Goal: Information Seeking & Learning: Check status

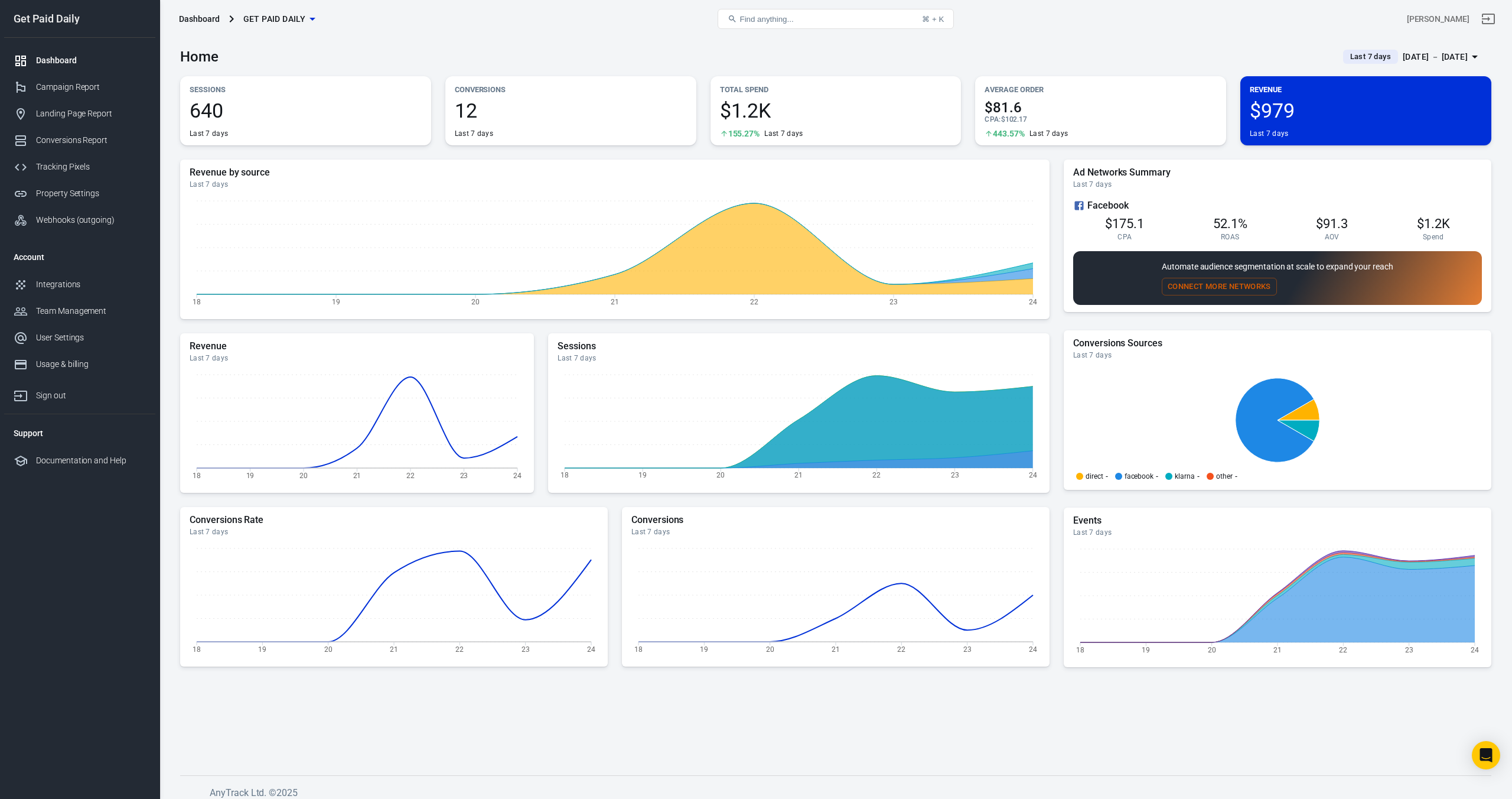
click at [1346, 59] on span "Last 7 days" at bounding box center [1370, 56] width 50 height 12
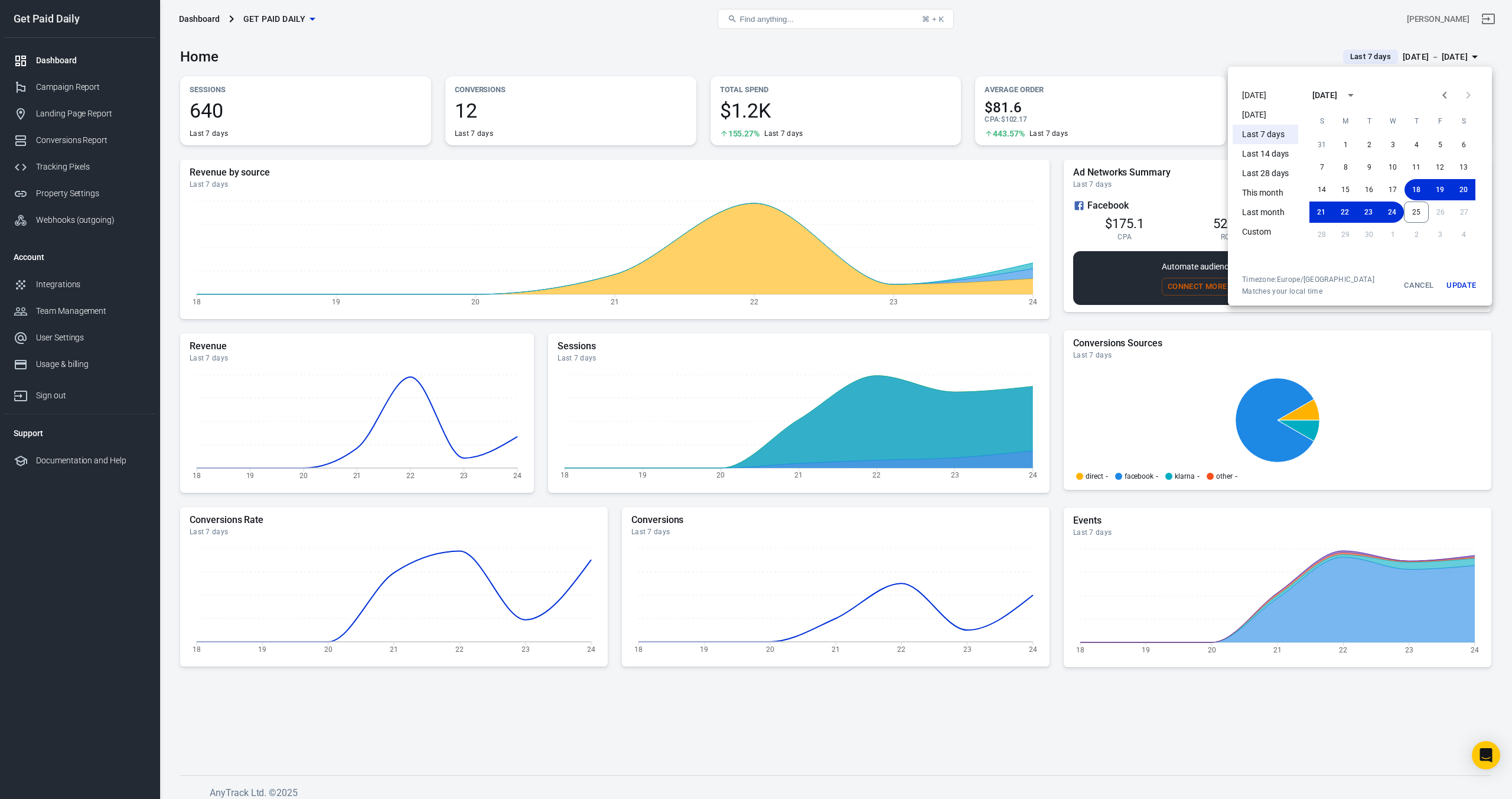
click at [1262, 98] on li "[DATE]" at bounding box center [1265, 96] width 65 height 19
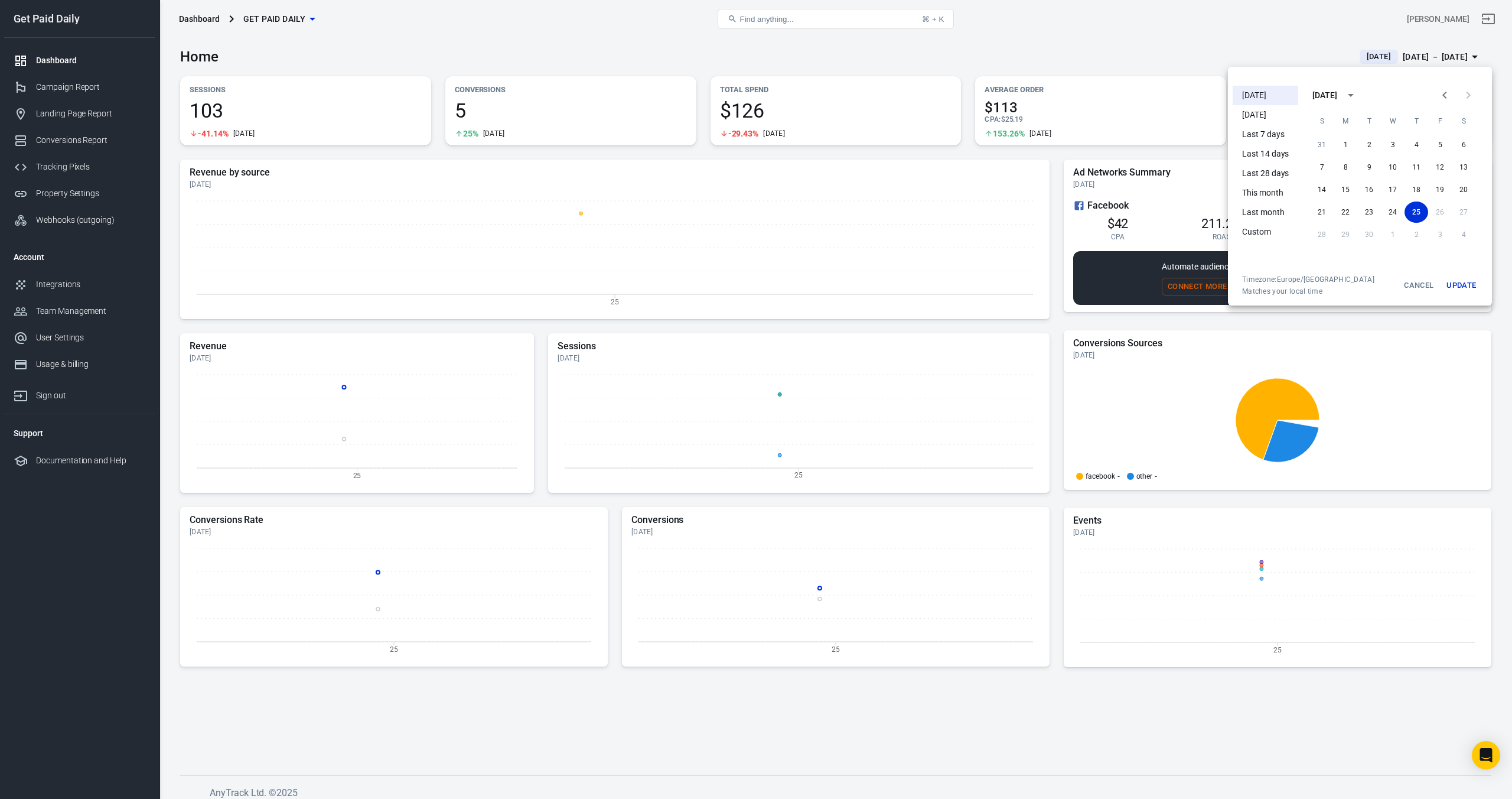
click at [1095, 38] on div at bounding box center [756, 399] width 1512 height 799
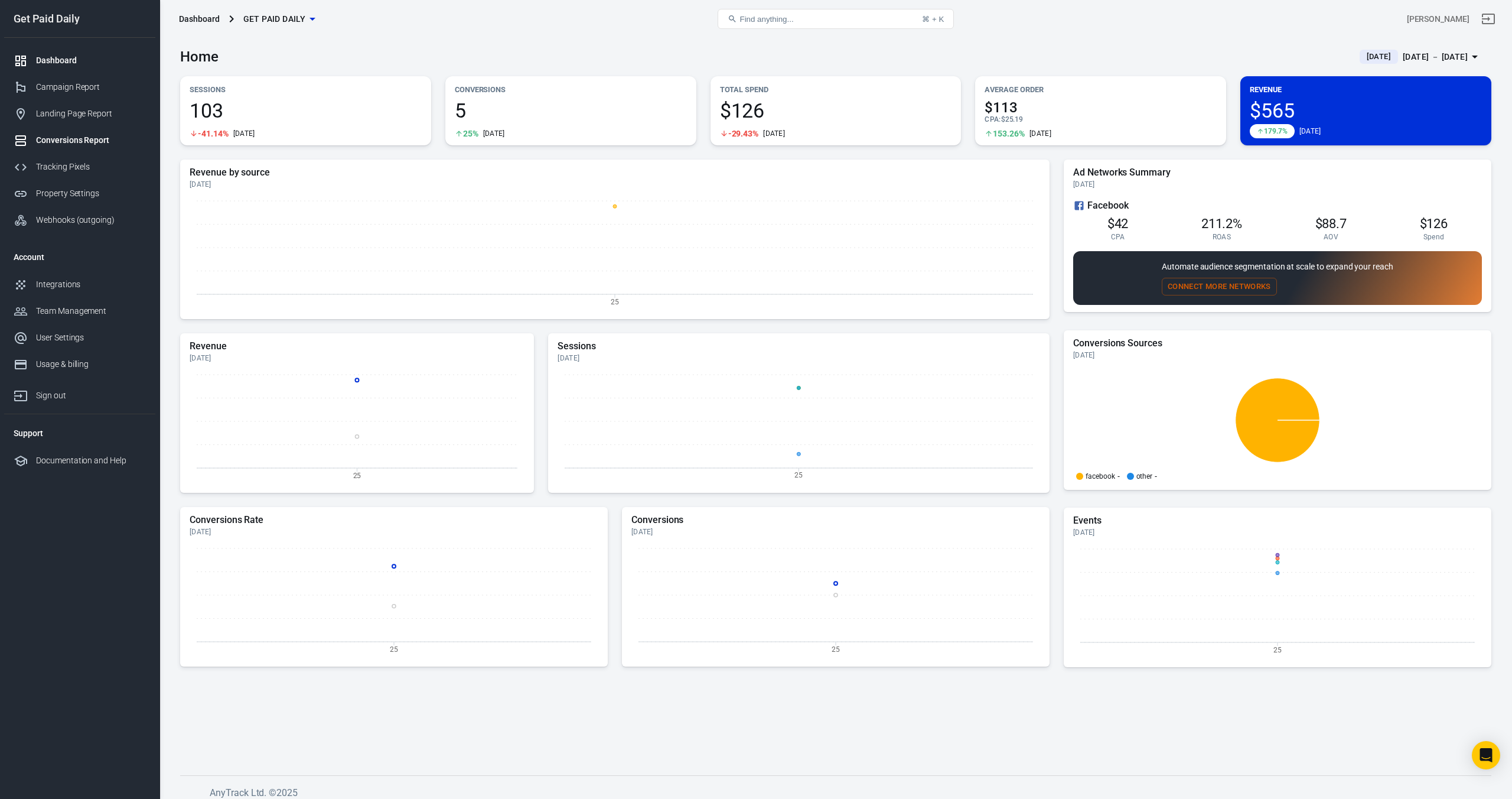
click at [87, 135] on div "Conversions Report" at bounding box center [91, 141] width 110 height 12
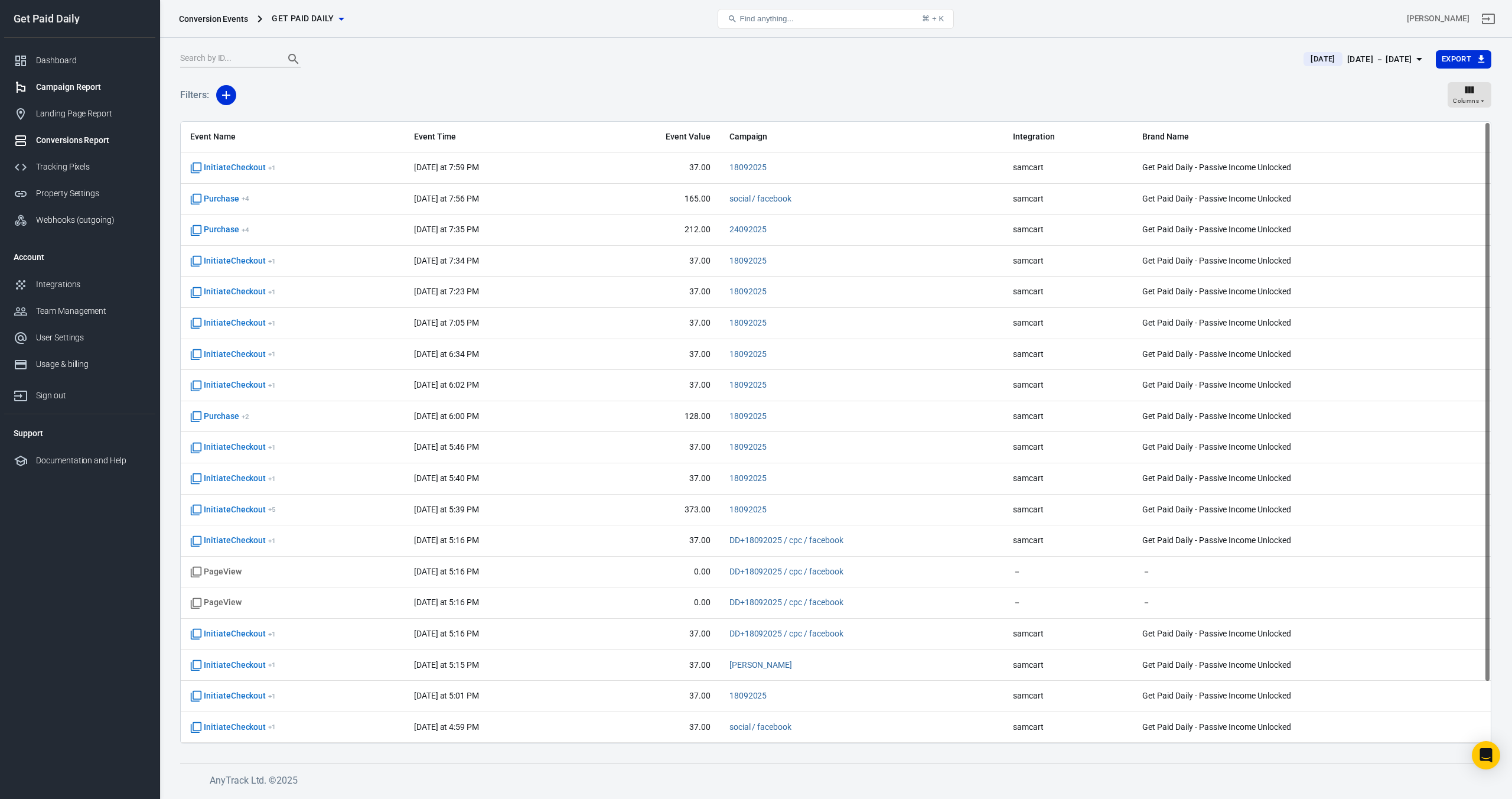
click at [68, 91] on div "Campaign Report" at bounding box center [91, 87] width 110 height 12
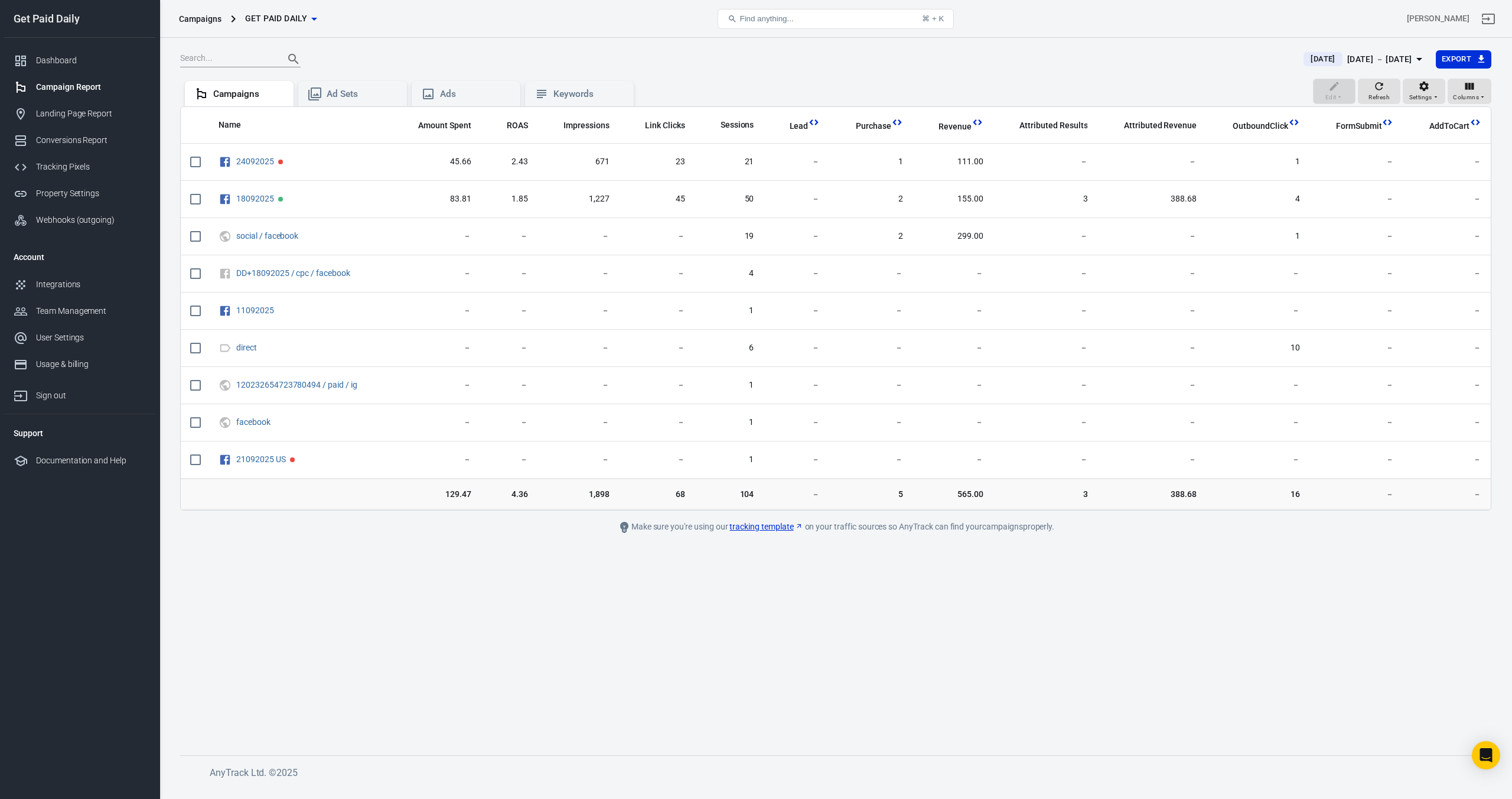
click at [1316, 59] on div "Today Sep 25 － Sep 25, 2025" at bounding box center [1358, 59] width 108 height 15
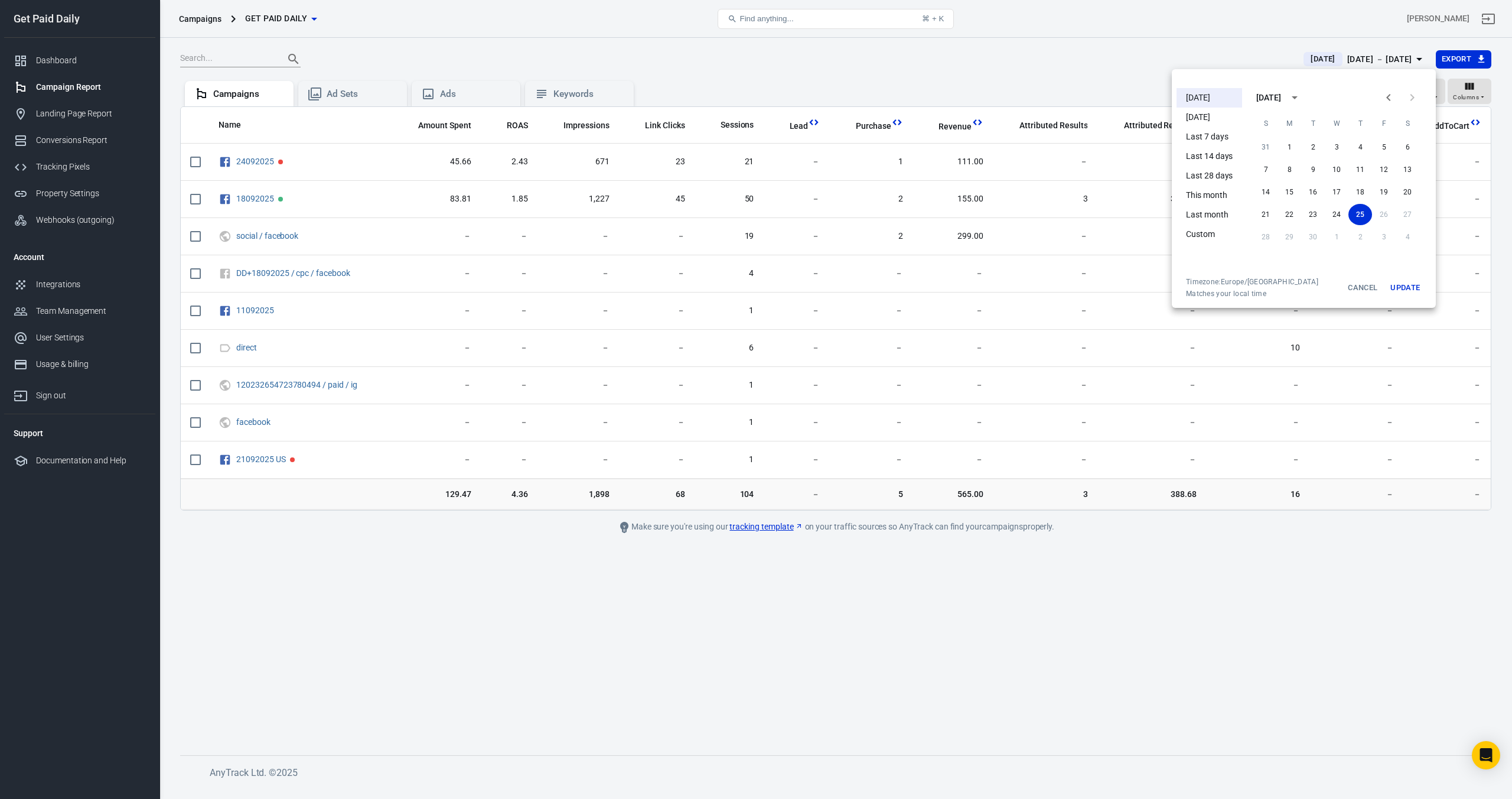
click at [1070, 48] on div at bounding box center [756, 399] width 1512 height 799
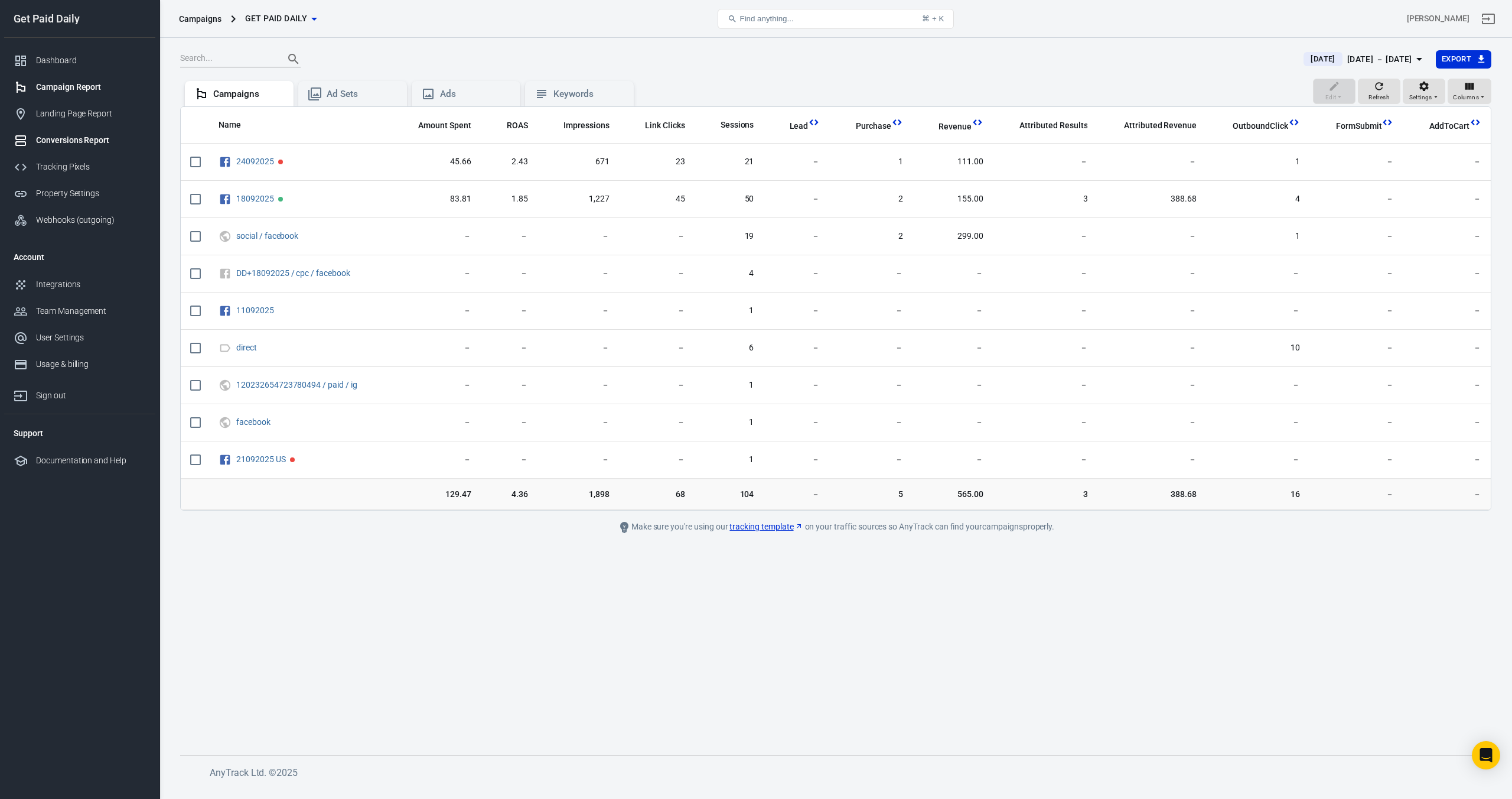
click at [70, 147] on link "Conversions Report" at bounding box center [80, 141] width 151 height 27
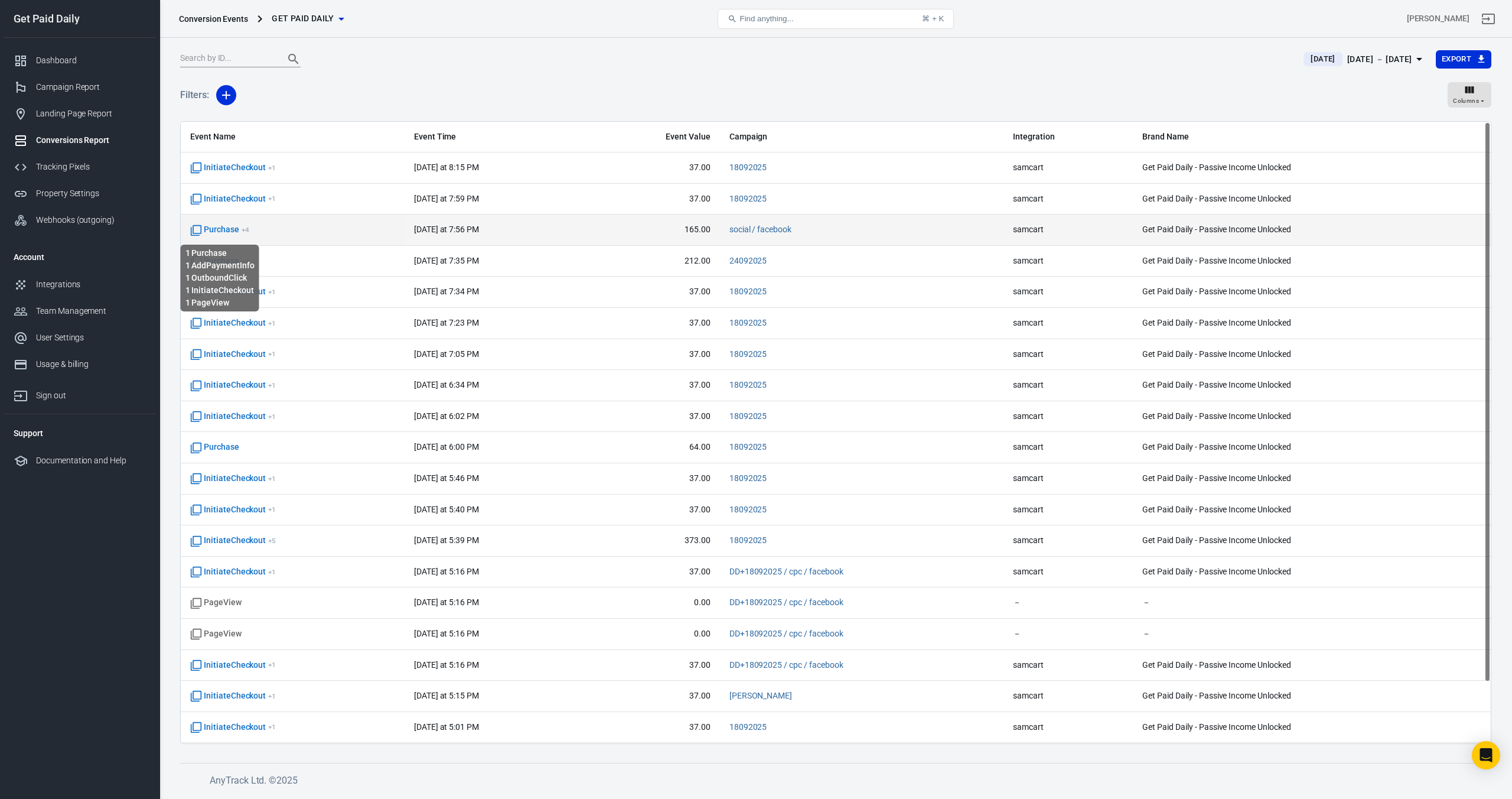
click at [224, 230] on span "Purchase + 4" at bounding box center [219, 229] width 59 height 12
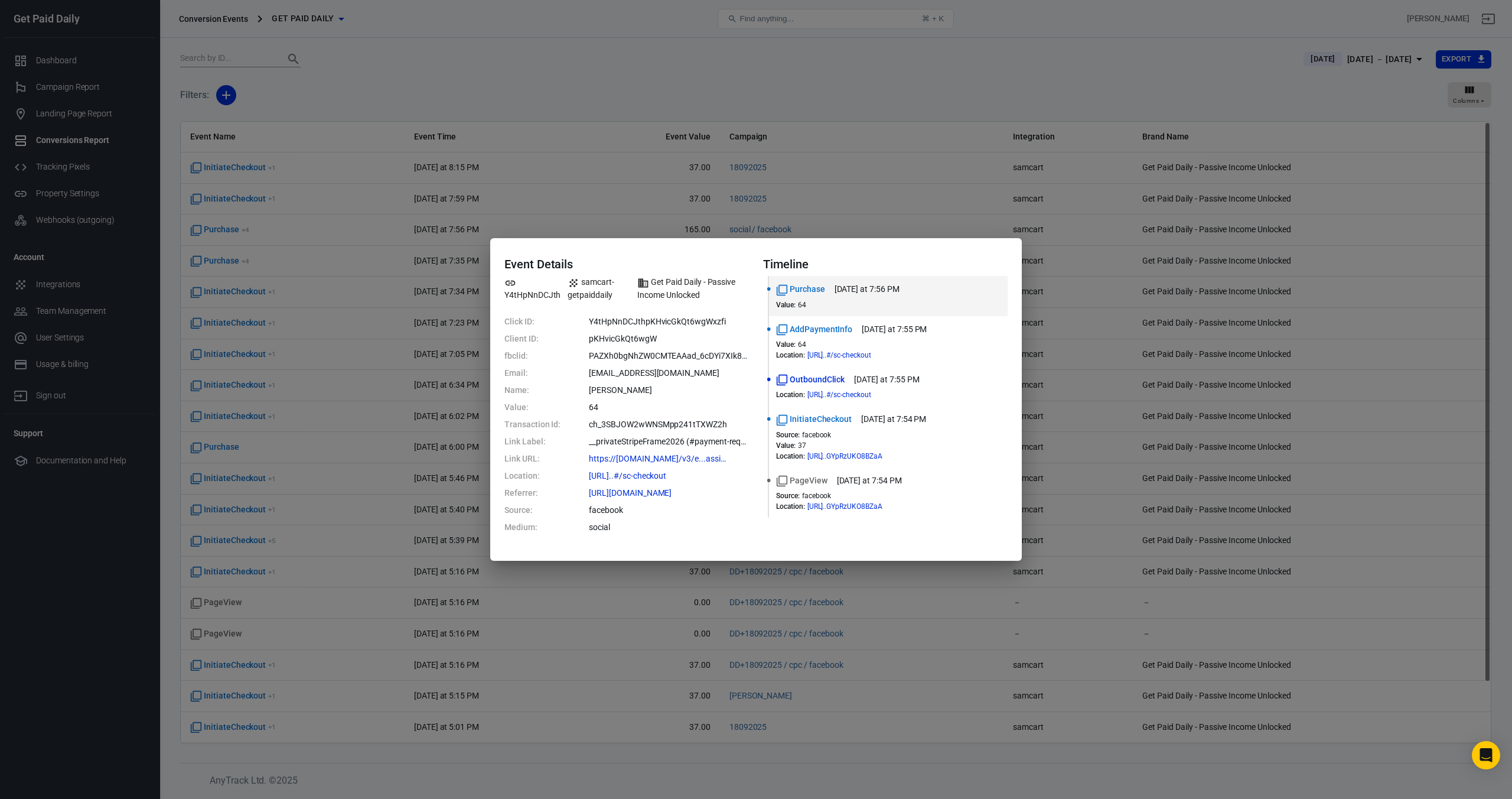
click at [372, 93] on div "Event Details Y4tHpNnDCJth samcart-getpaiddaily Get Paid Daily - Passive Income…" at bounding box center [756, 399] width 1512 height 799
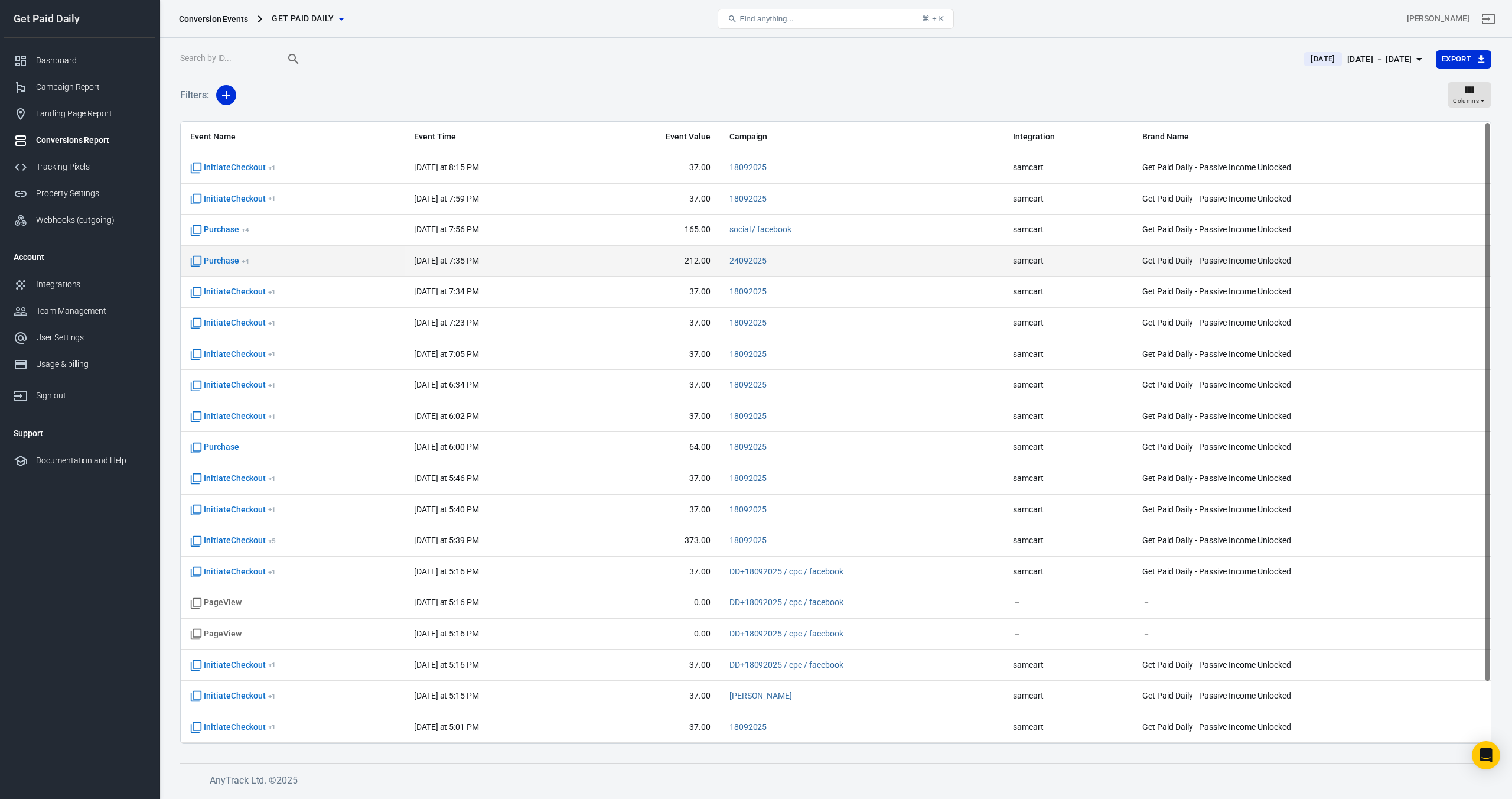
click at [228, 267] on td "Purchase + 4" at bounding box center [292, 261] width 224 height 31
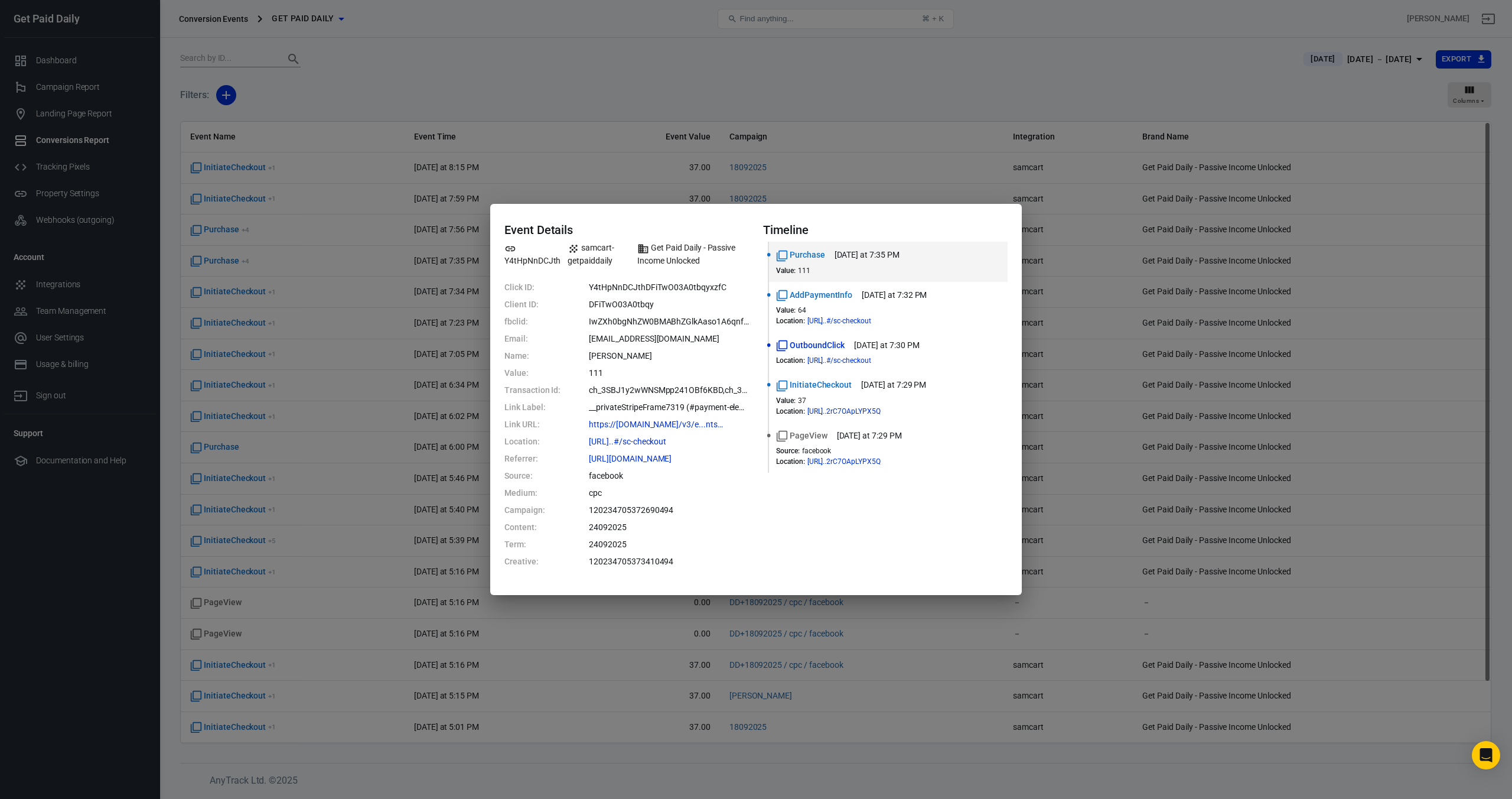
click at [433, 81] on div "Event Details Y4tHpNnDCJth samcart-getpaiddaily Get Paid Daily - Passive Income…" at bounding box center [756, 399] width 1512 height 799
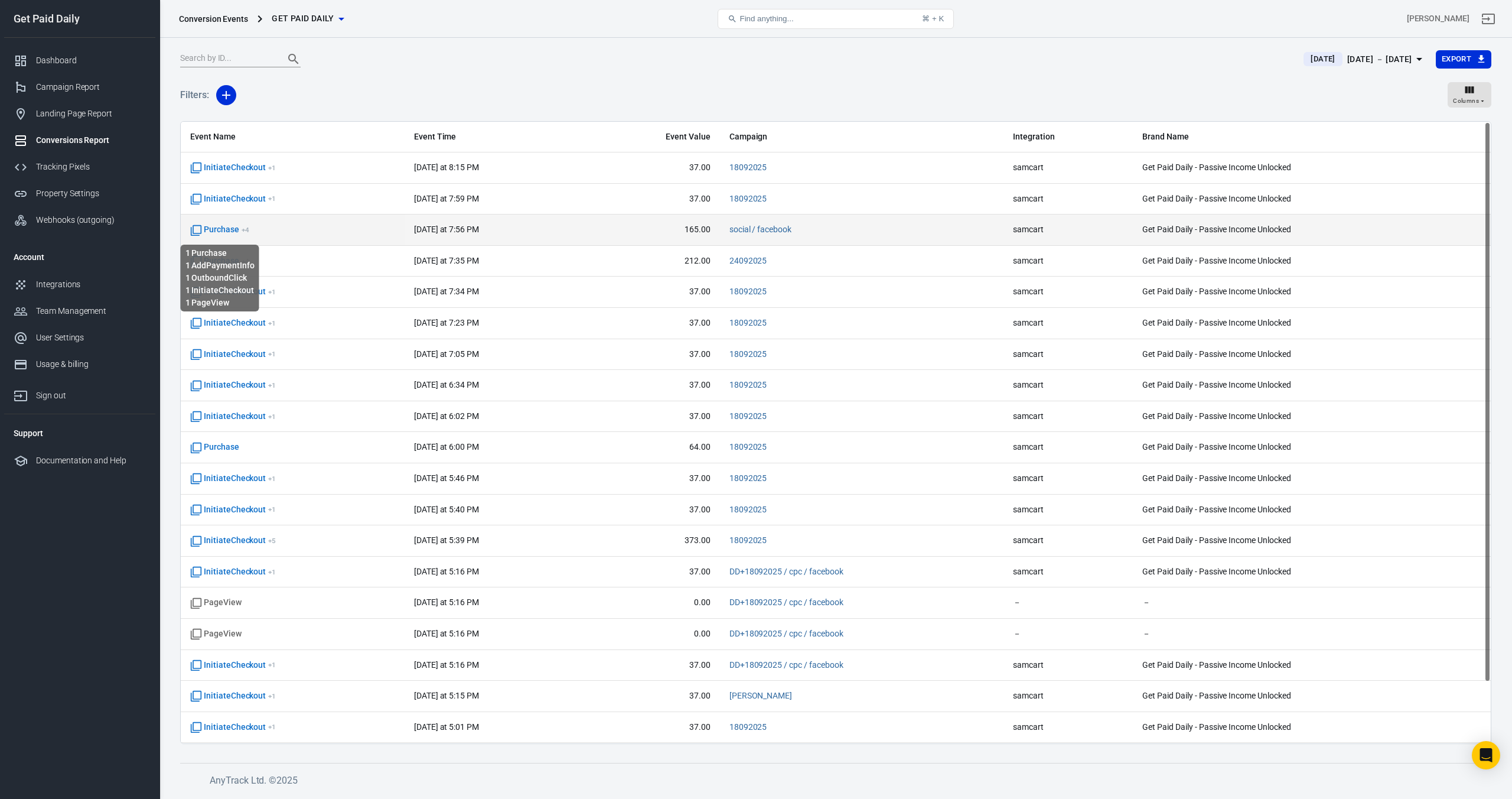
click at [242, 234] on sup "+ 4" at bounding box center [245, 229] width 8 height 8
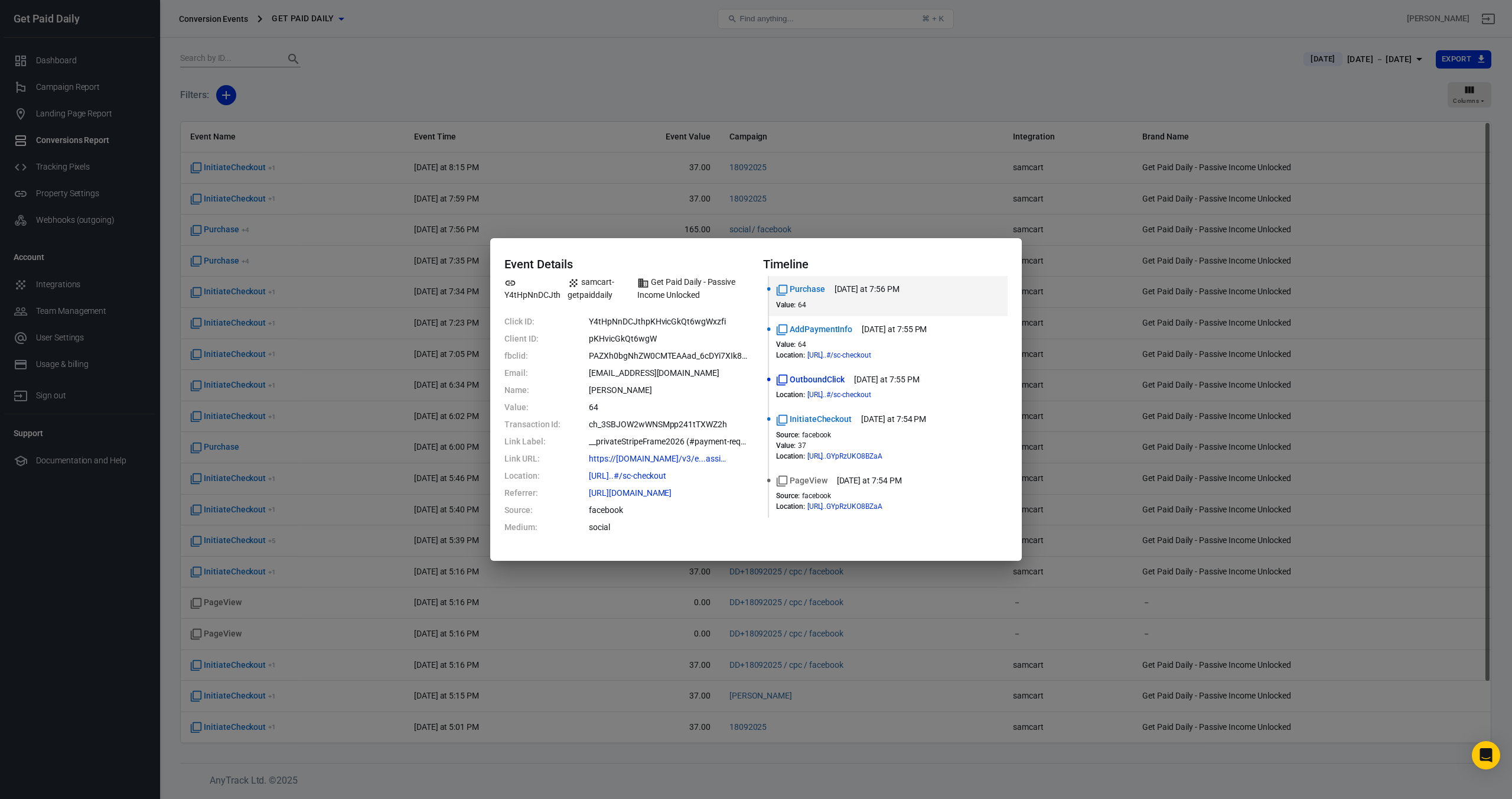
click at [358, 86] on div "Event Details Y4tHpNnDCJth samcart-getpaiddaily Get Paid Daily - Passive Income…" at bounding box center [756, 399] width 1512 height 799
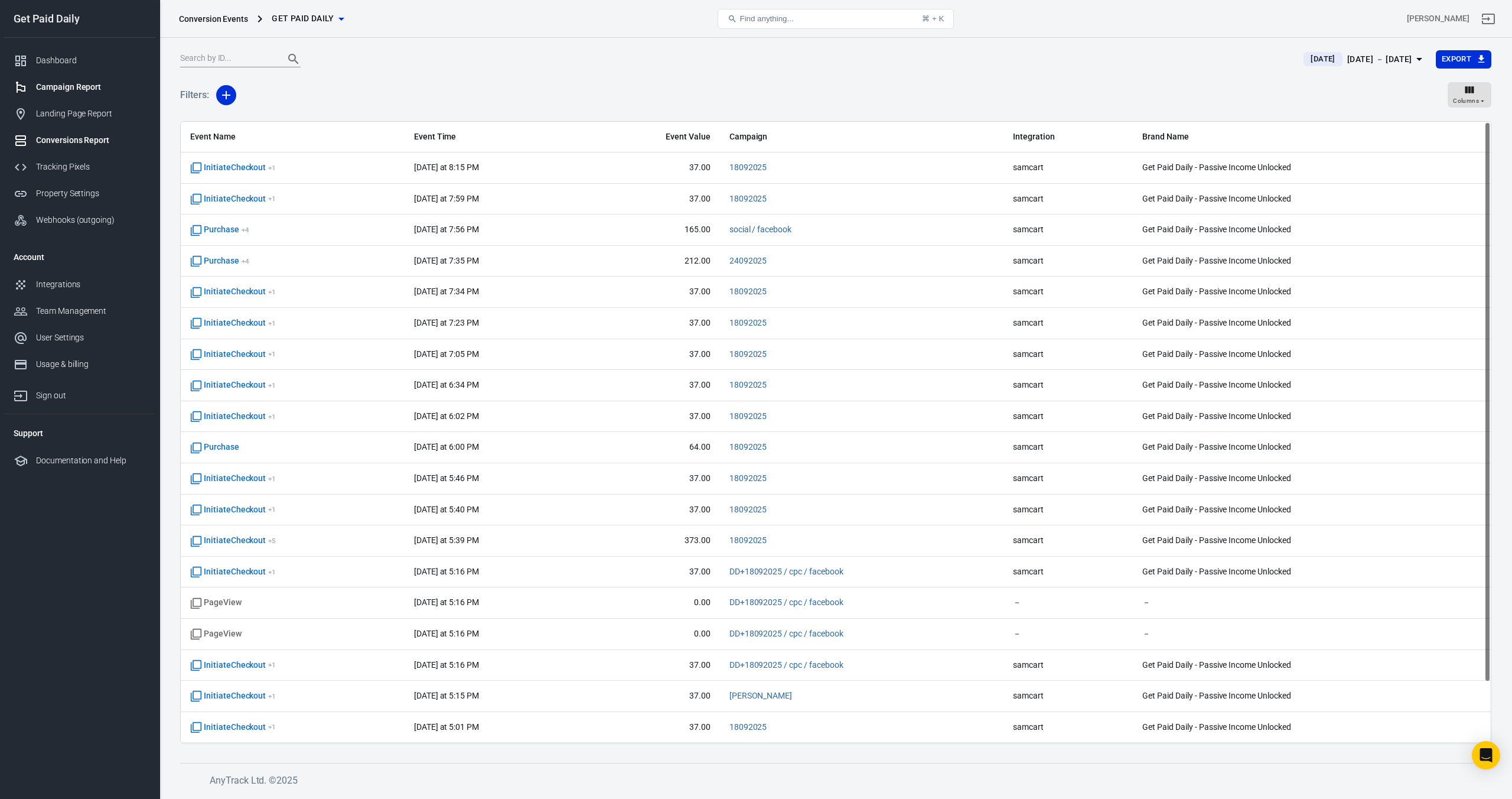
click at [77, 93] on div "Campaign Report" at bounding box center [91, 87] width 110 height 12
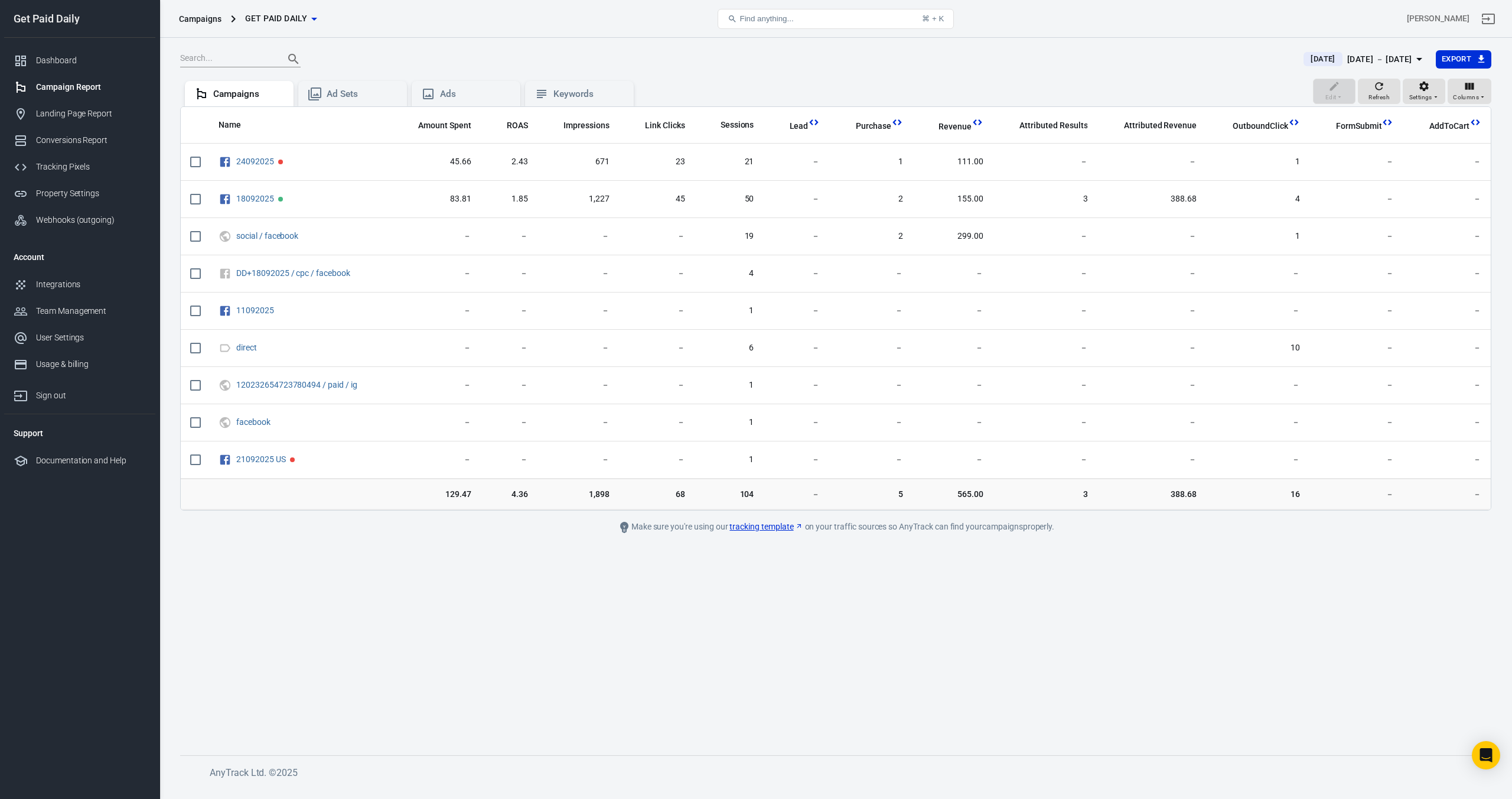
click at [1347, 52] on div "[DATE] － [DATE]" at bounding box center [1379, 59] width 65 height 15
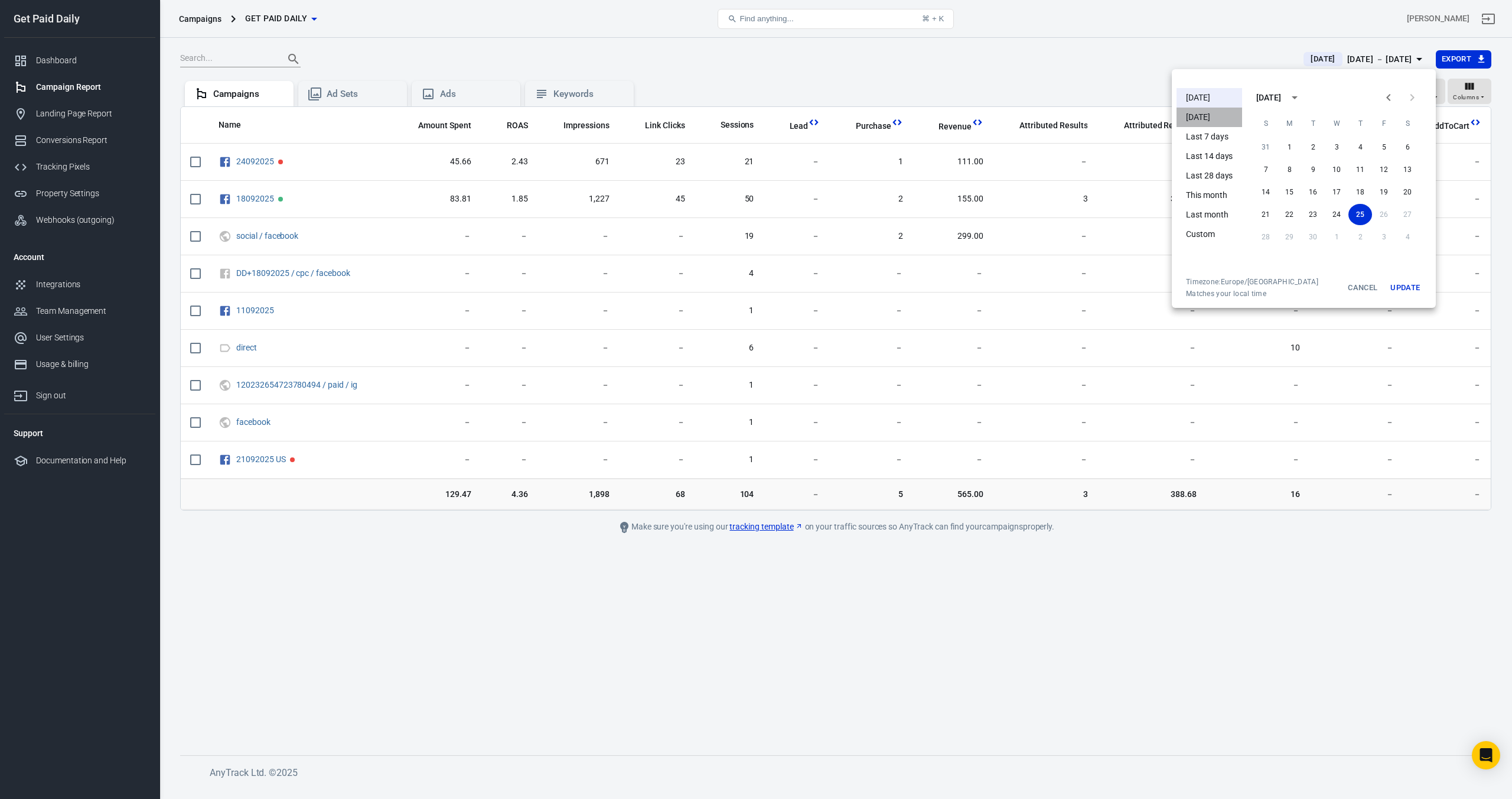
click at [1216, 122] on li "Yesterday" at bounding box center [1209, 118] width 65 height 19
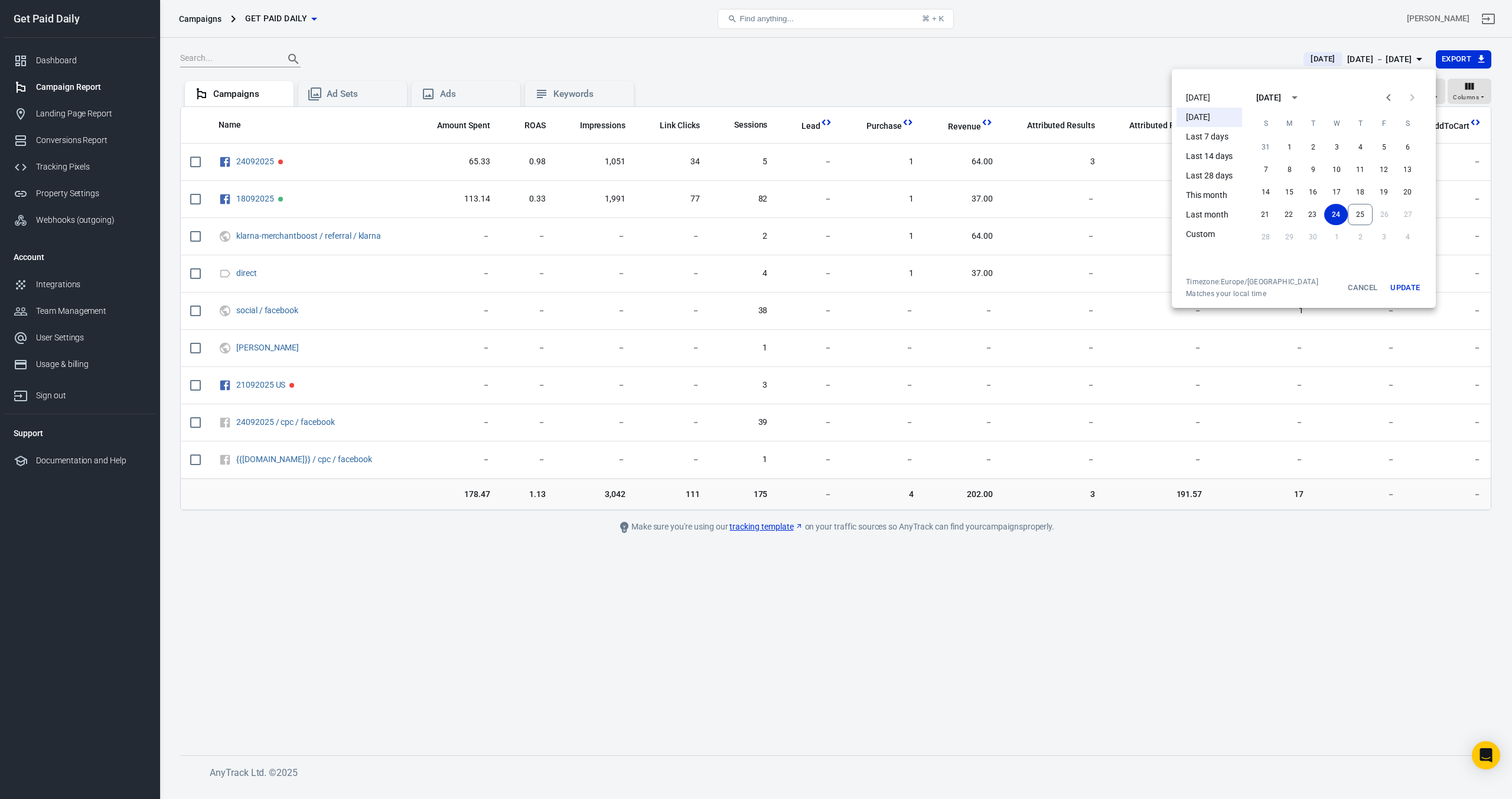
click at [1225, 30] on div at bounding box center [756, 399] width 1512 height 799
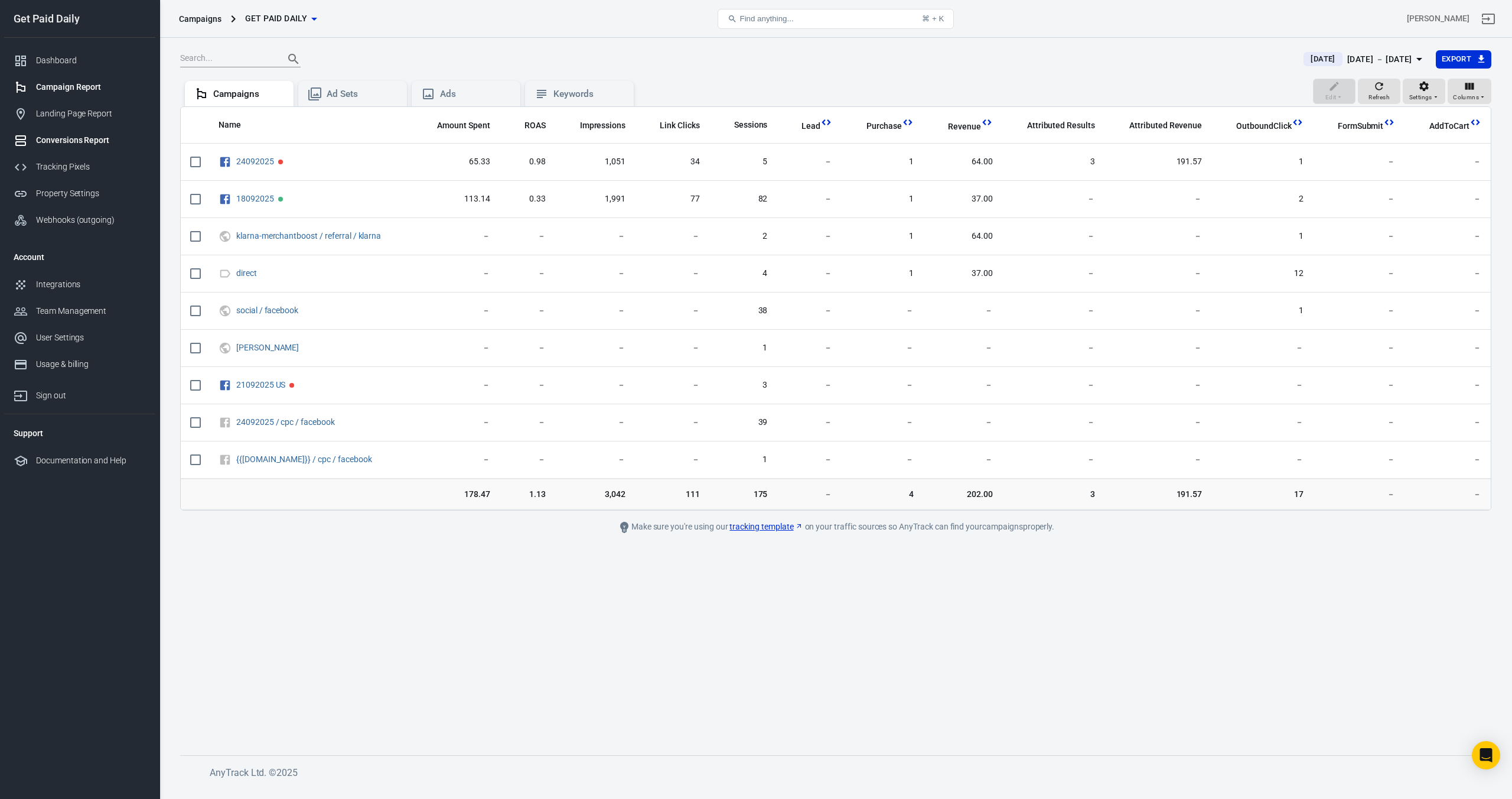
click at [52, 140] on div "Conversions Report" at bounding box center [91, 141] width 110 height 12
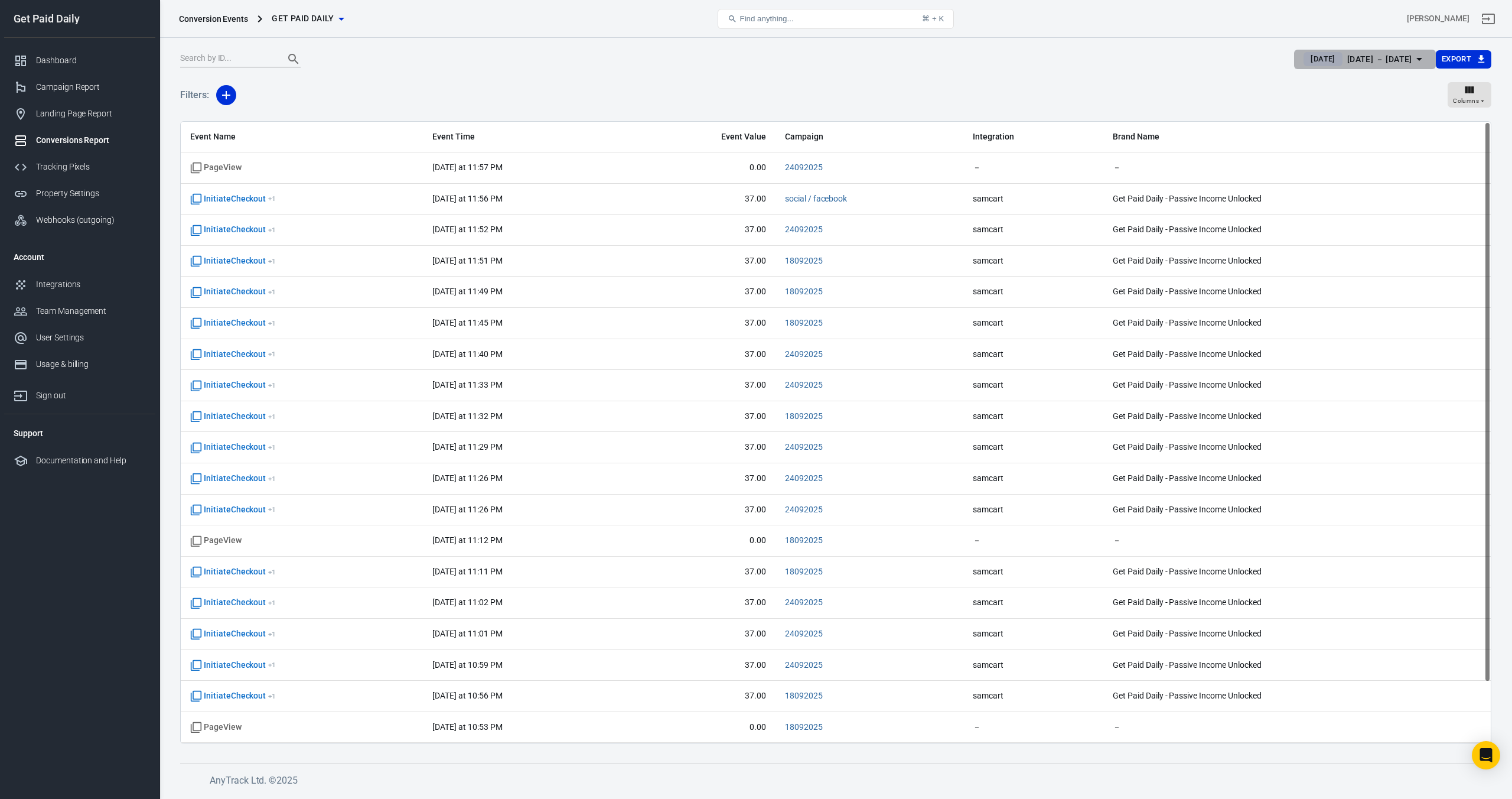
click at [1347, 60] on div "Sep 24 － Sep 24, 2025" at bounding box center [1379, 59] width 65 height 15
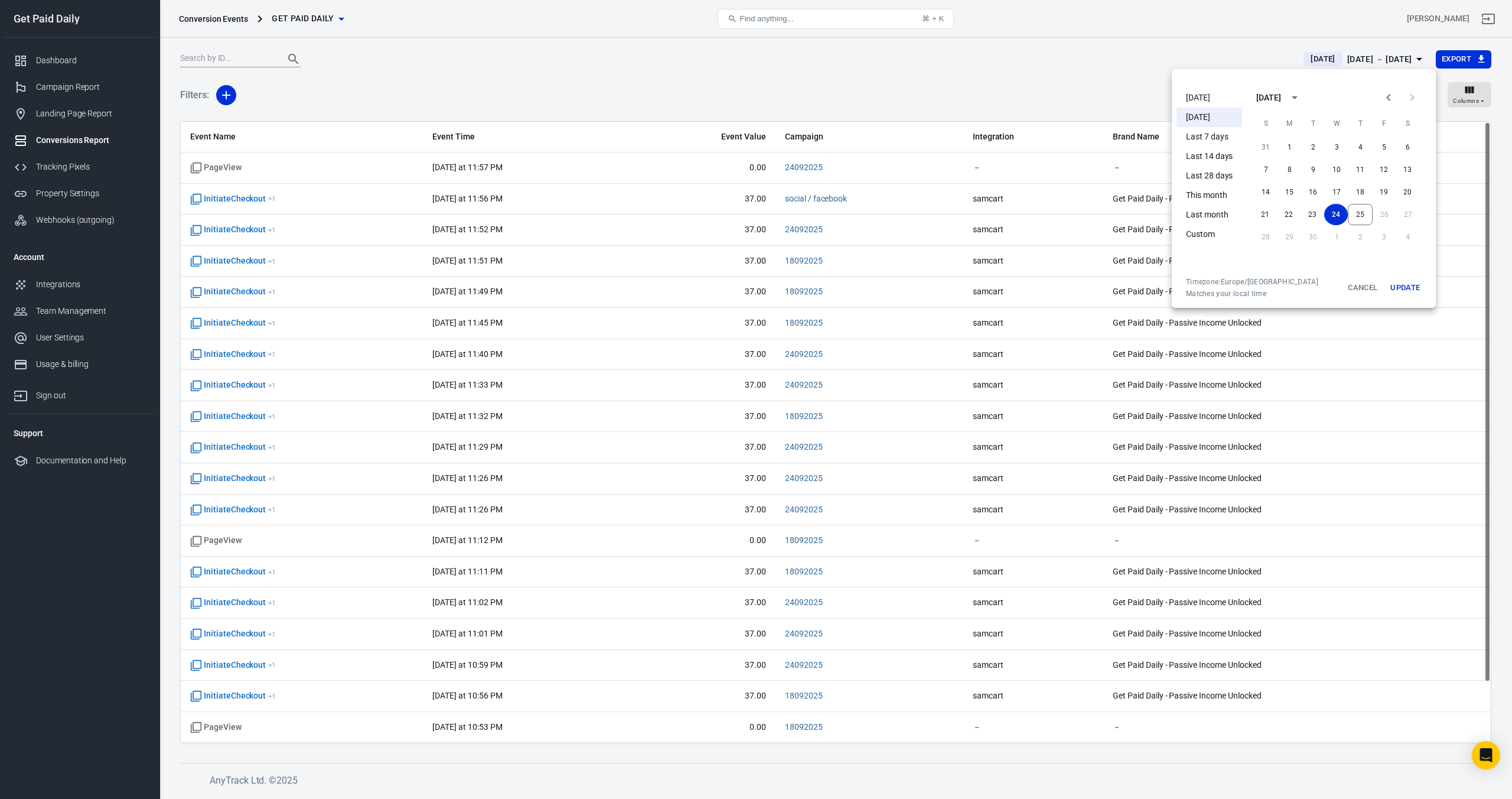
click at [1212, 103] on li "[DATE]" at bounding box center [1209, 97] width 65 height 19
